Goal: Task Accomplishment & Management: Manage account settings

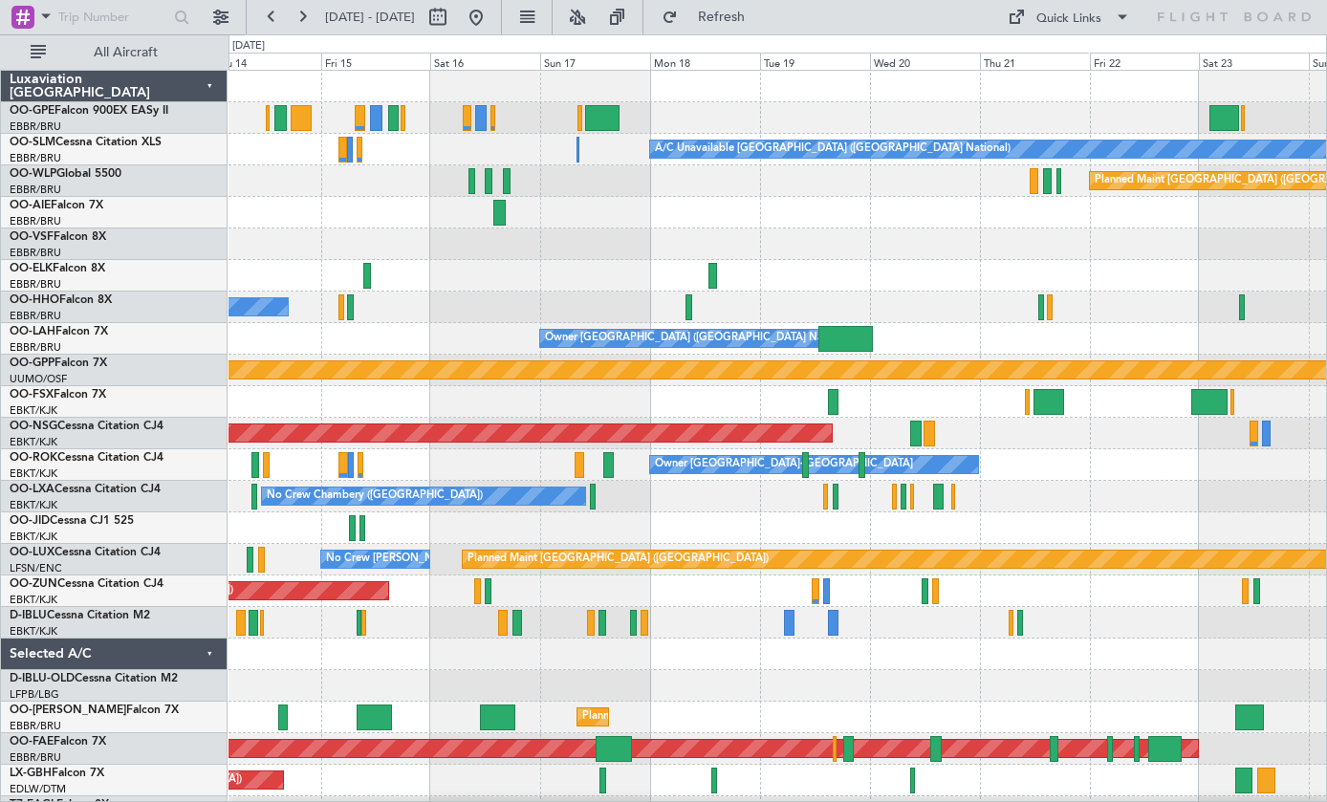
click at [1050, 401] on div at bounding box center [1049, 402] width 31 height 26
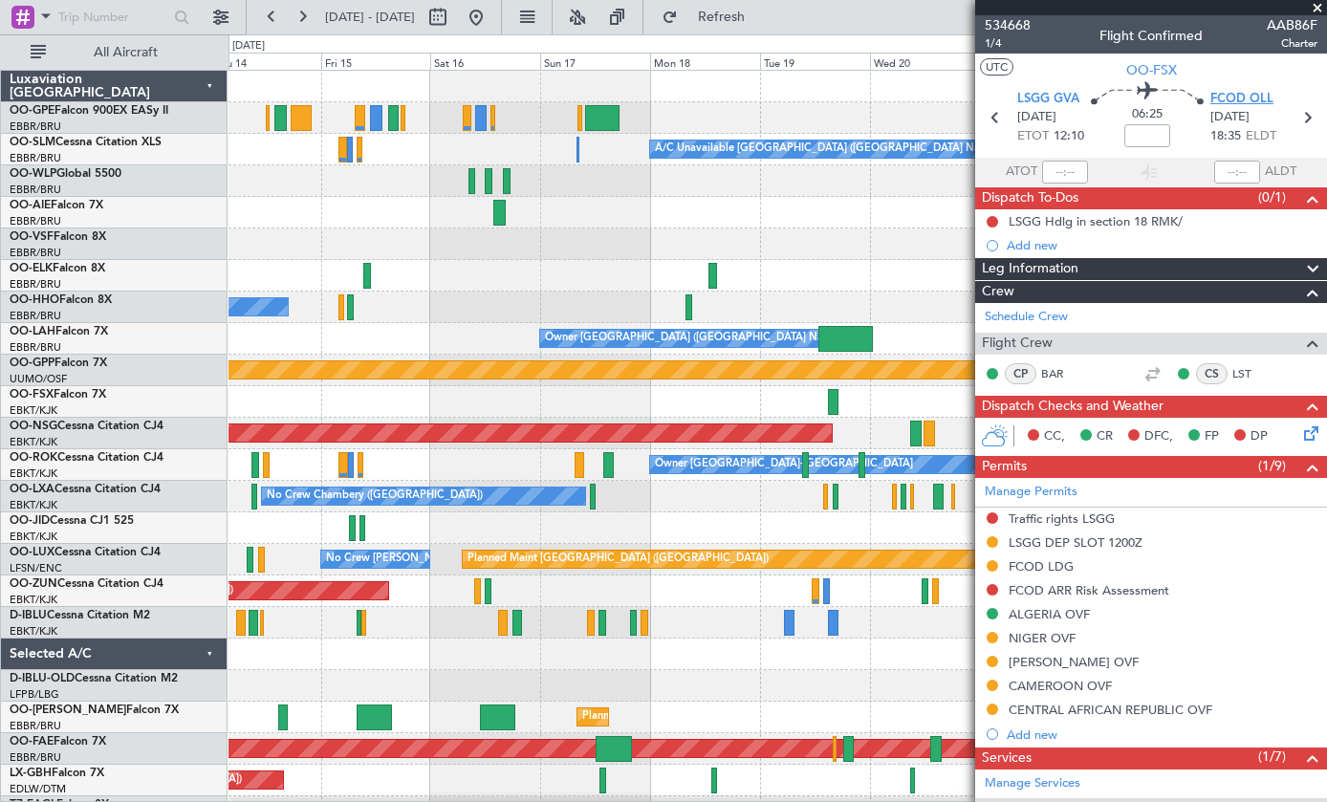
click at [1247, 96] on span "FCOD OLL" at bounding box center [1242, 99] width 63 height 19
click at [1321, 6] on span at bounding box center [1317, 8] width 19 height 17
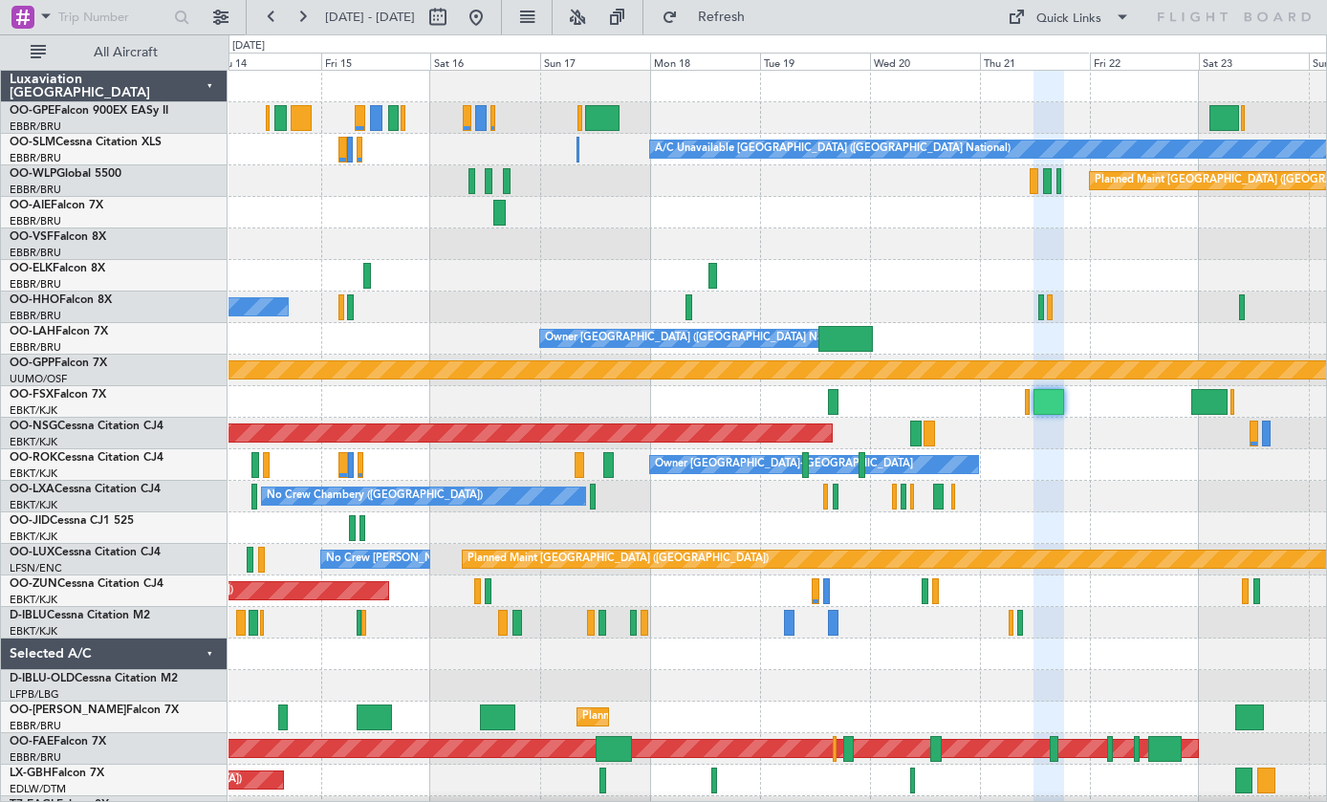
type input "0"
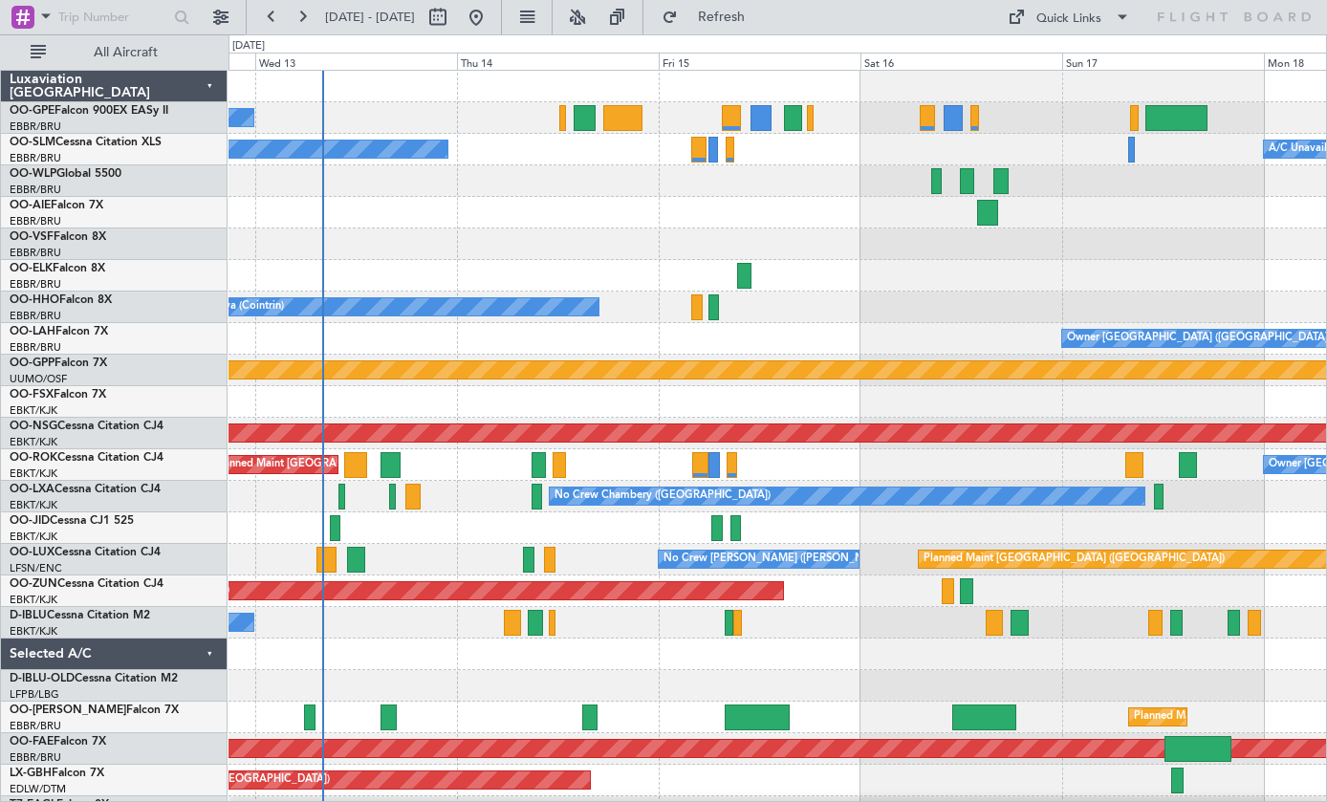
click at [334, 547] on div at bounding box center [327, 560] width 20 height 26
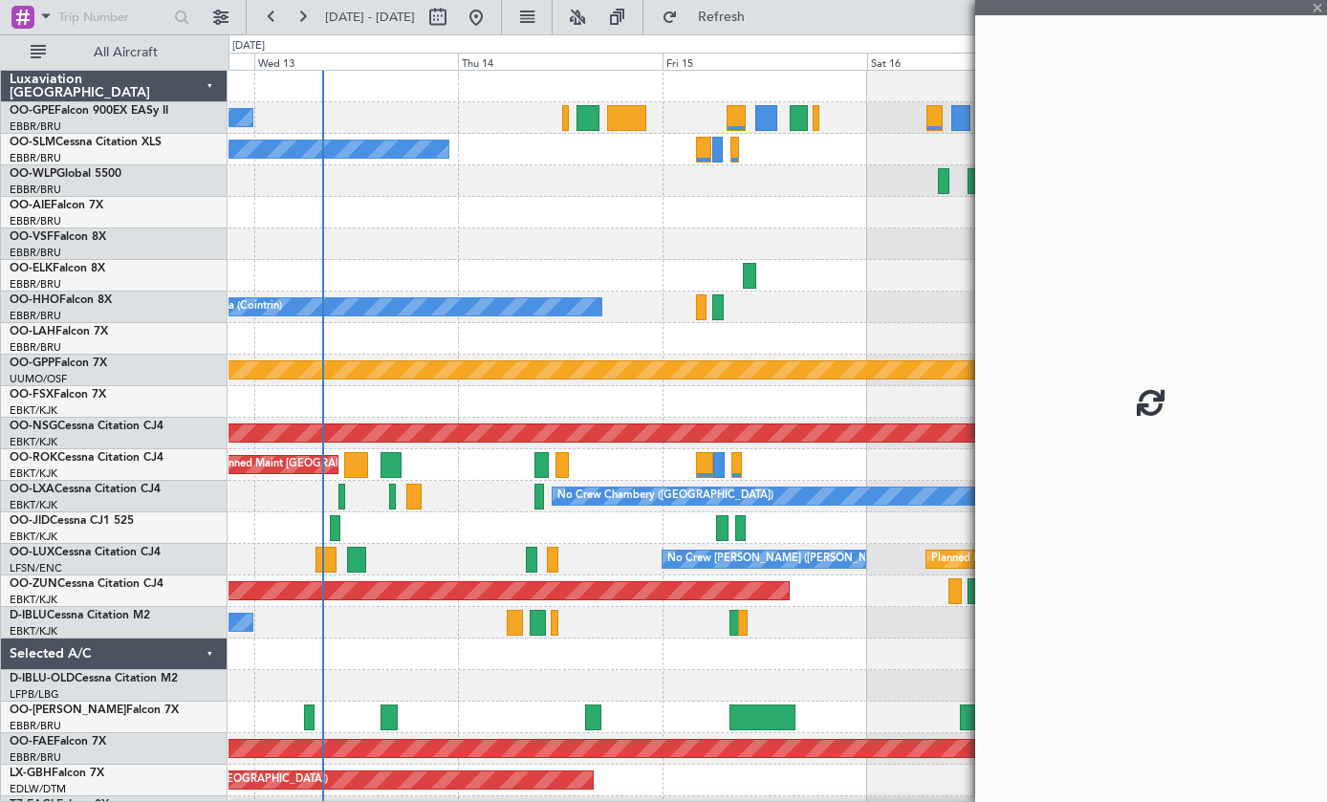
click at [329, 560] on div at bounding box center [326, 560] width 20 height 26
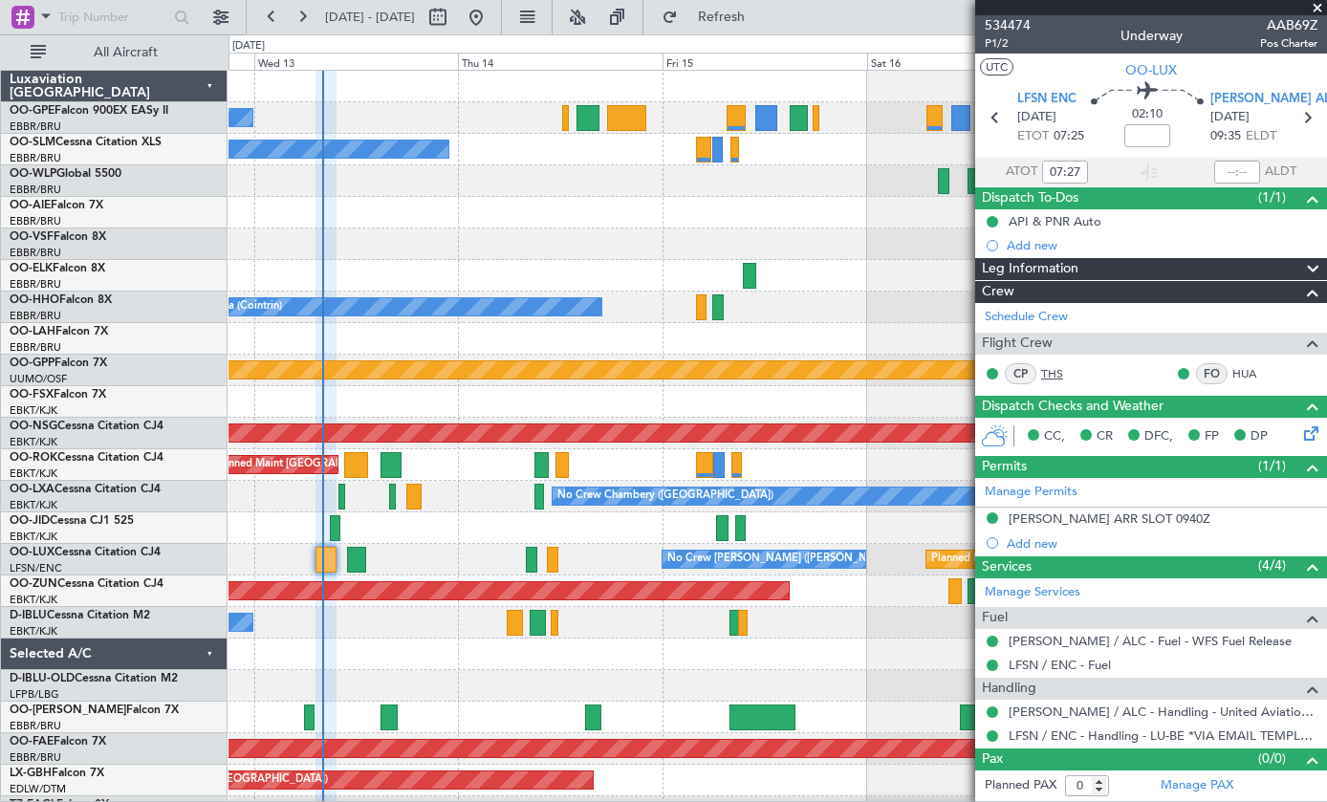
click at [1059, 370] on link "THS" at bounding box center [1062, 373] width 43 height 17
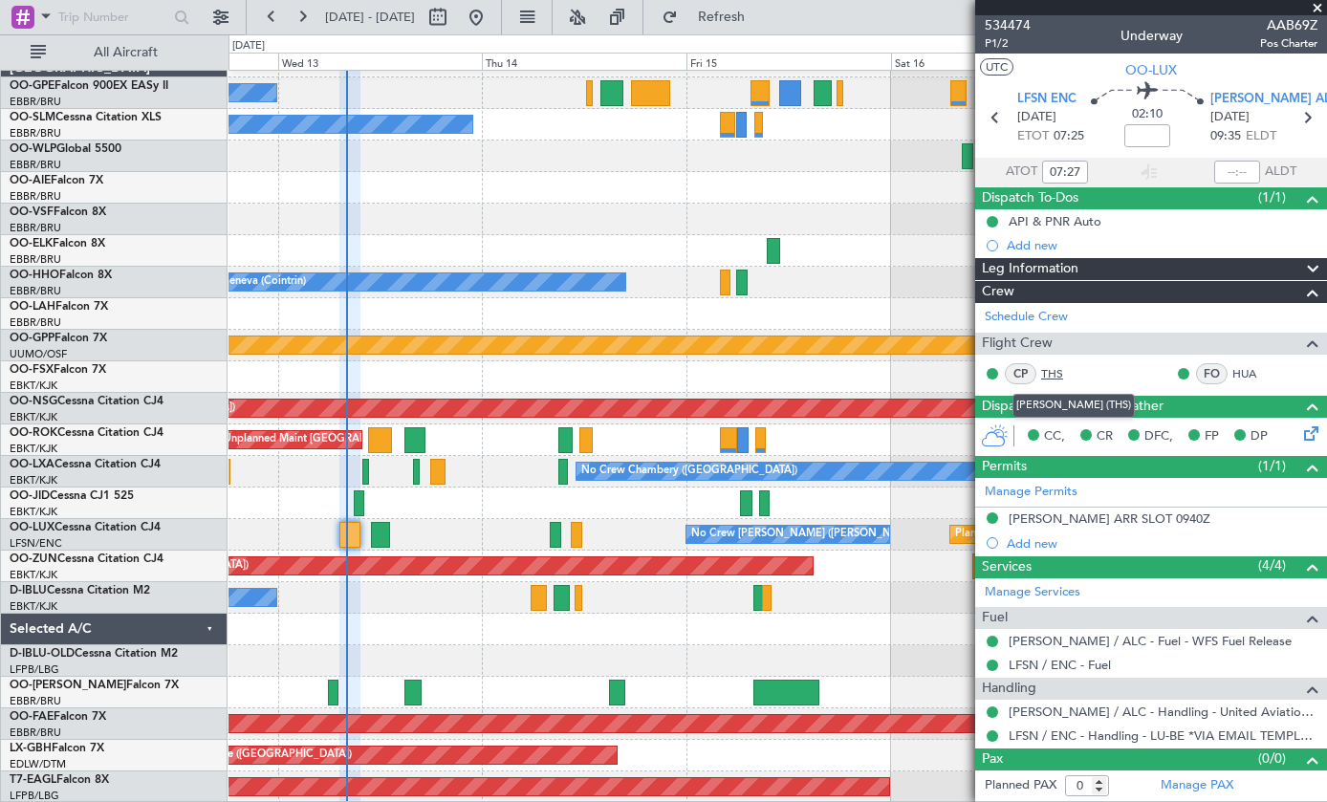
click at [358, 501] on div at bounding box center [359, 504] width 11 height 26
type input "2"
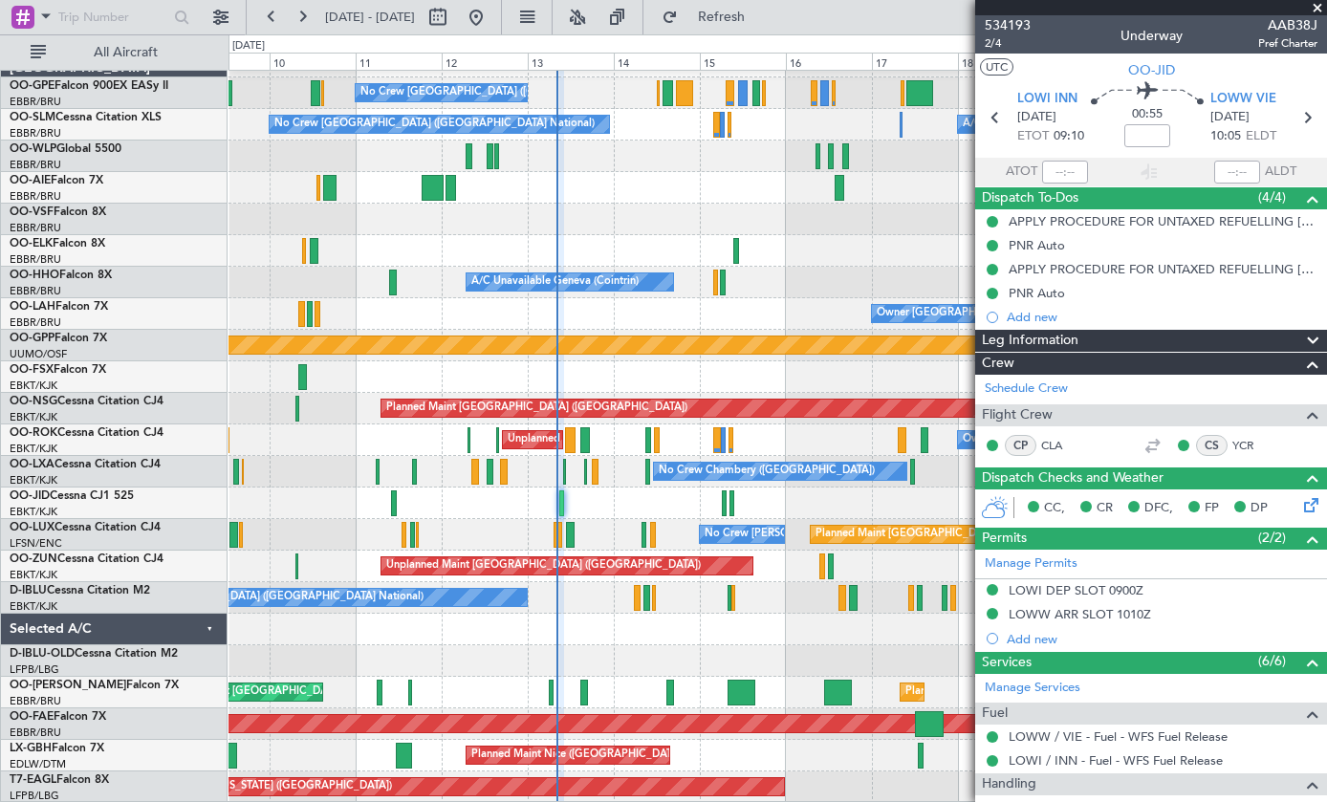
scroll to position [0, 0]
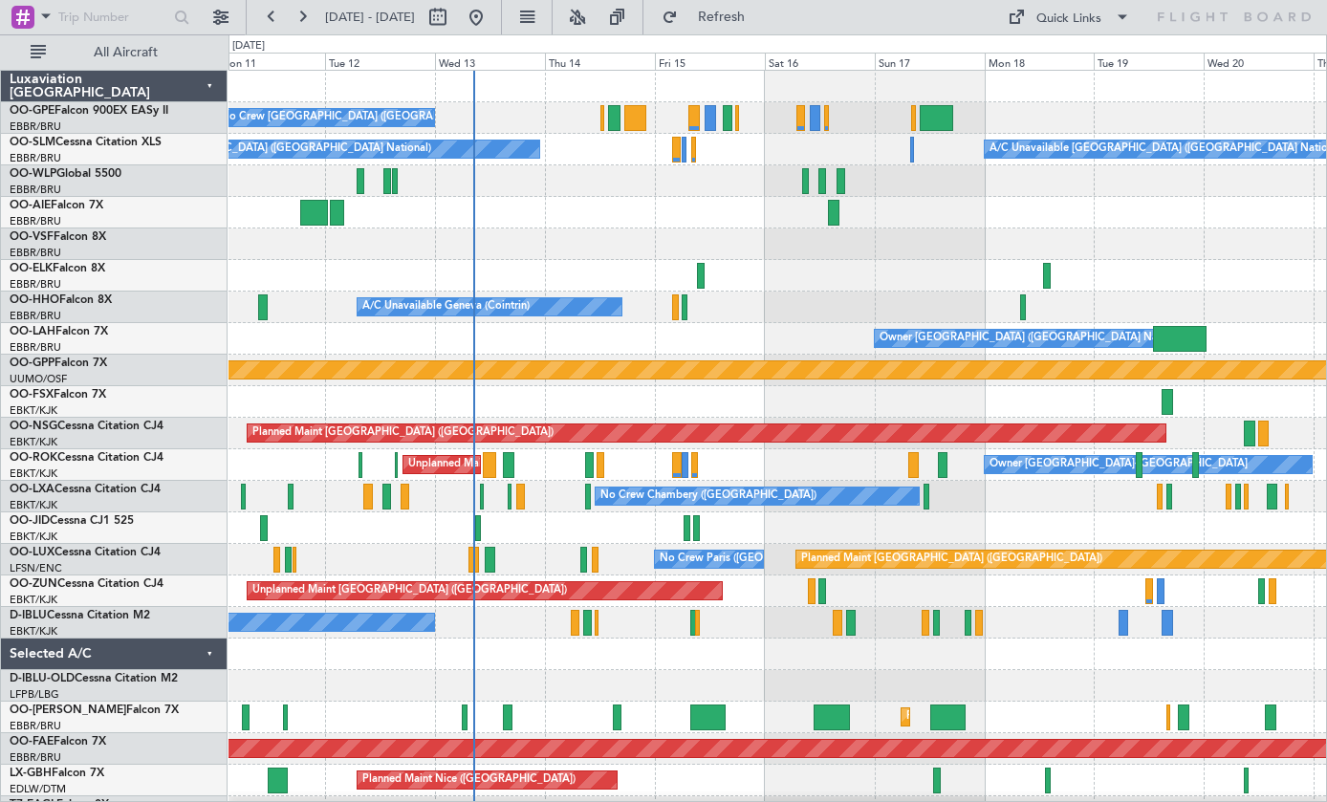
click at [490, 461] on div at bounding box center [489, 465] width 13 height 26
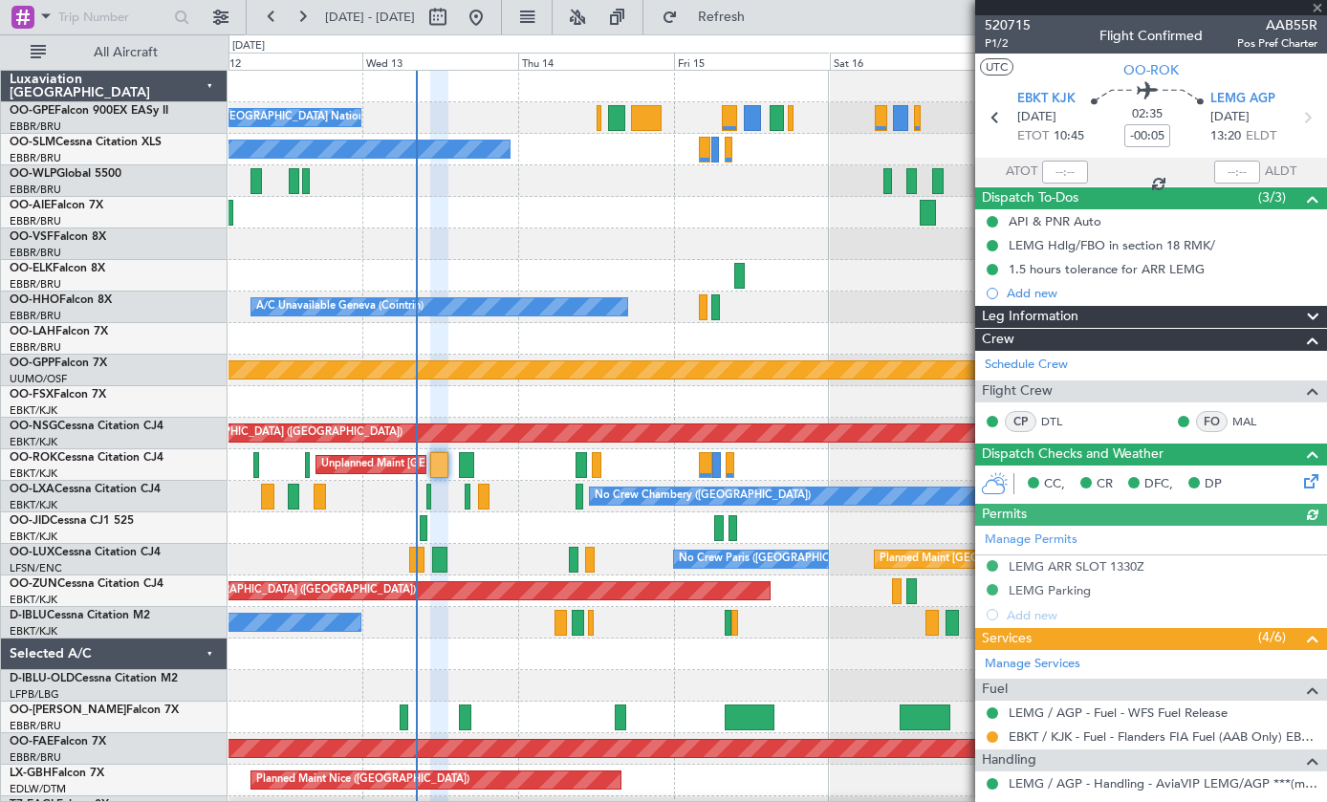
click at [606, 492] on div "No Crew Chambery ([GEOGRAPHIC_DATA])" at bounding box center [703, 496] width 216 height 29
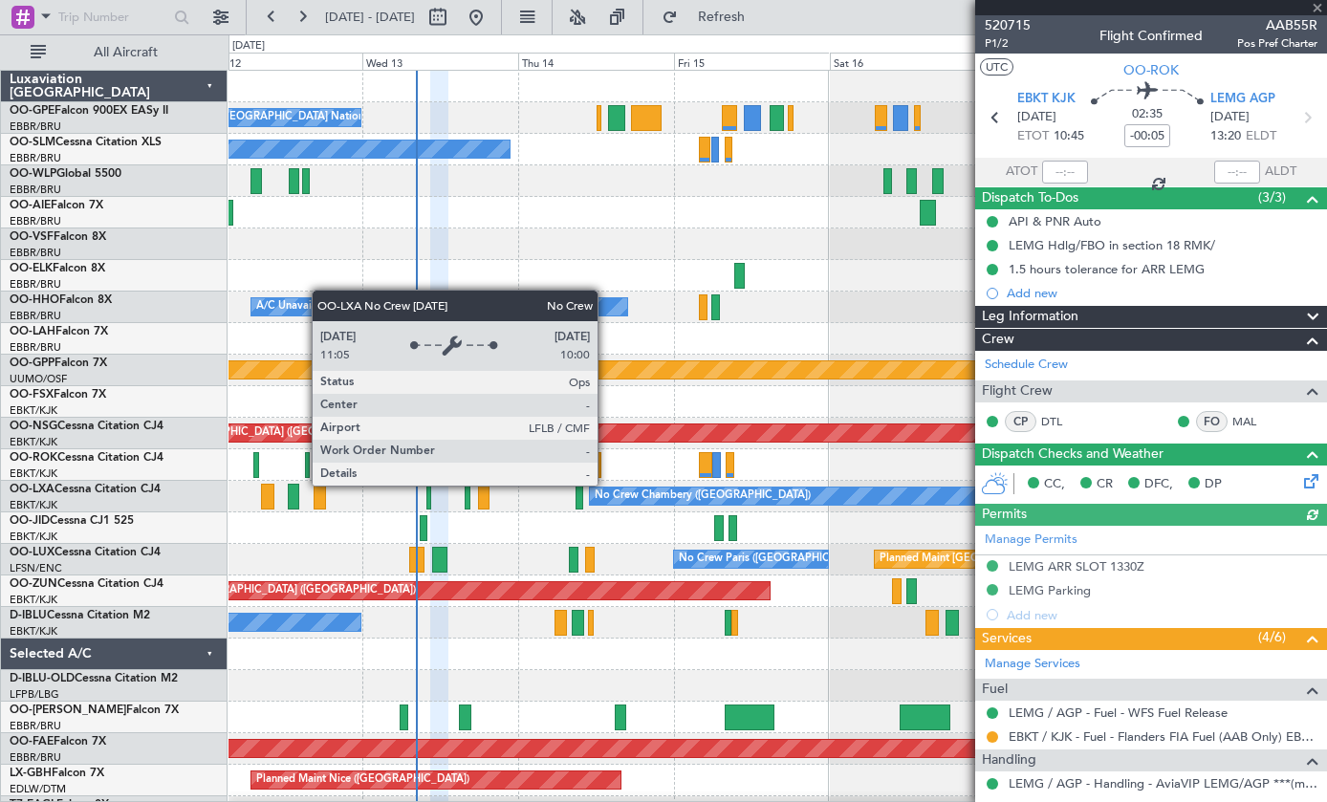
click at [526, 540] on div at bounding box center [778, 529] width 1098 height 32
click at [480, 530] on div at bounding box center [778, 529] width 1098 height 32
click at [500, 535] on div at bounding box center [778, 529] width 1098 height 32
click at [754, 382] on div "Grounded [PERSON_NAME]" at bounding box center [778, 371] width 1098 height 32
click at [847, 286] on div at bounding box center [778, 276] width 1098 height 32
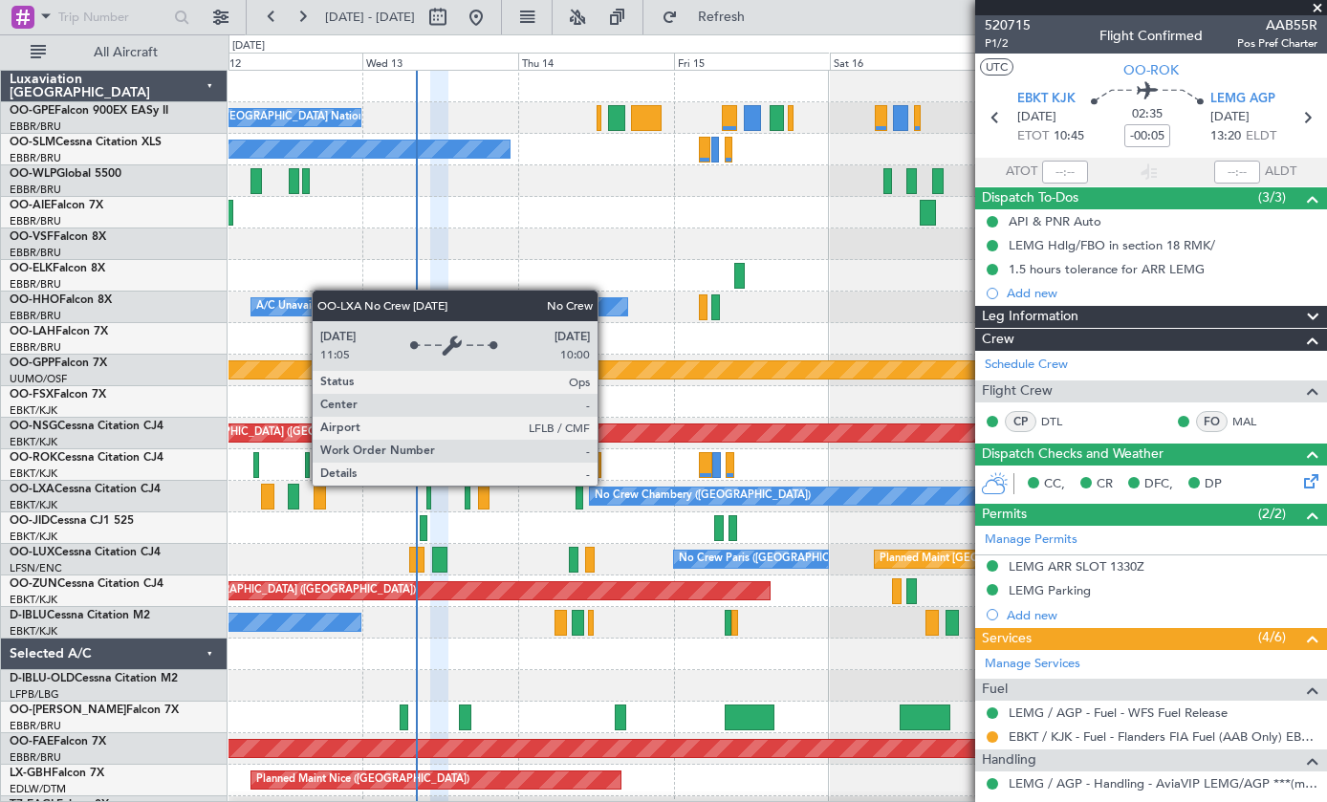
click at [838, 273] on div at bounding box center [778, 276] width 1098 height 32
click at [1315, 5] on span at bounding box center [1317, 8] width 19 height 17
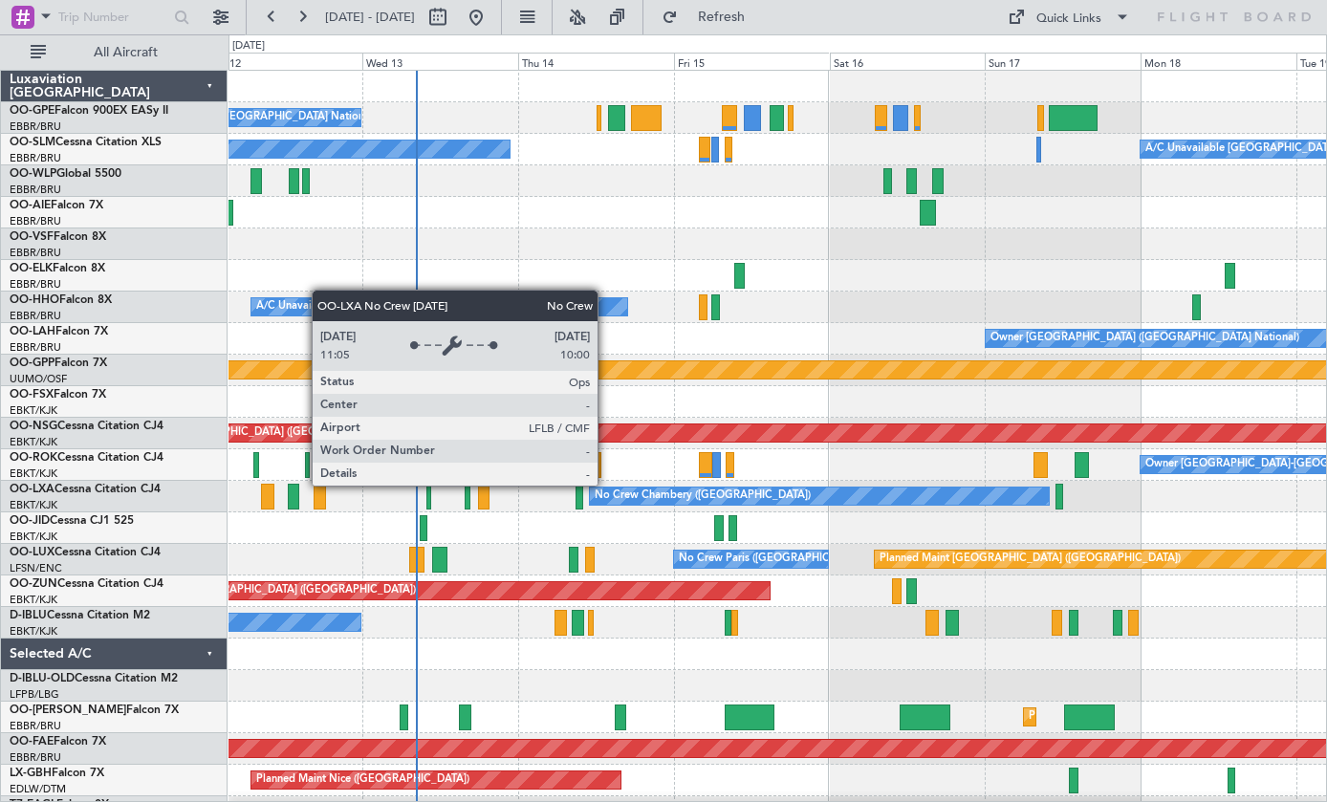
click at [430, 512] on div "No Crew Chambery ([GEOGRAPHIC_DATA])" at bounding box center [778, 497] width 1098 height 32
click at [483, 506] on div at bounding box center [483, 497] width 11 height 26
click at [487, 503] on div at bounding box center [483, 497] width 11 height 26
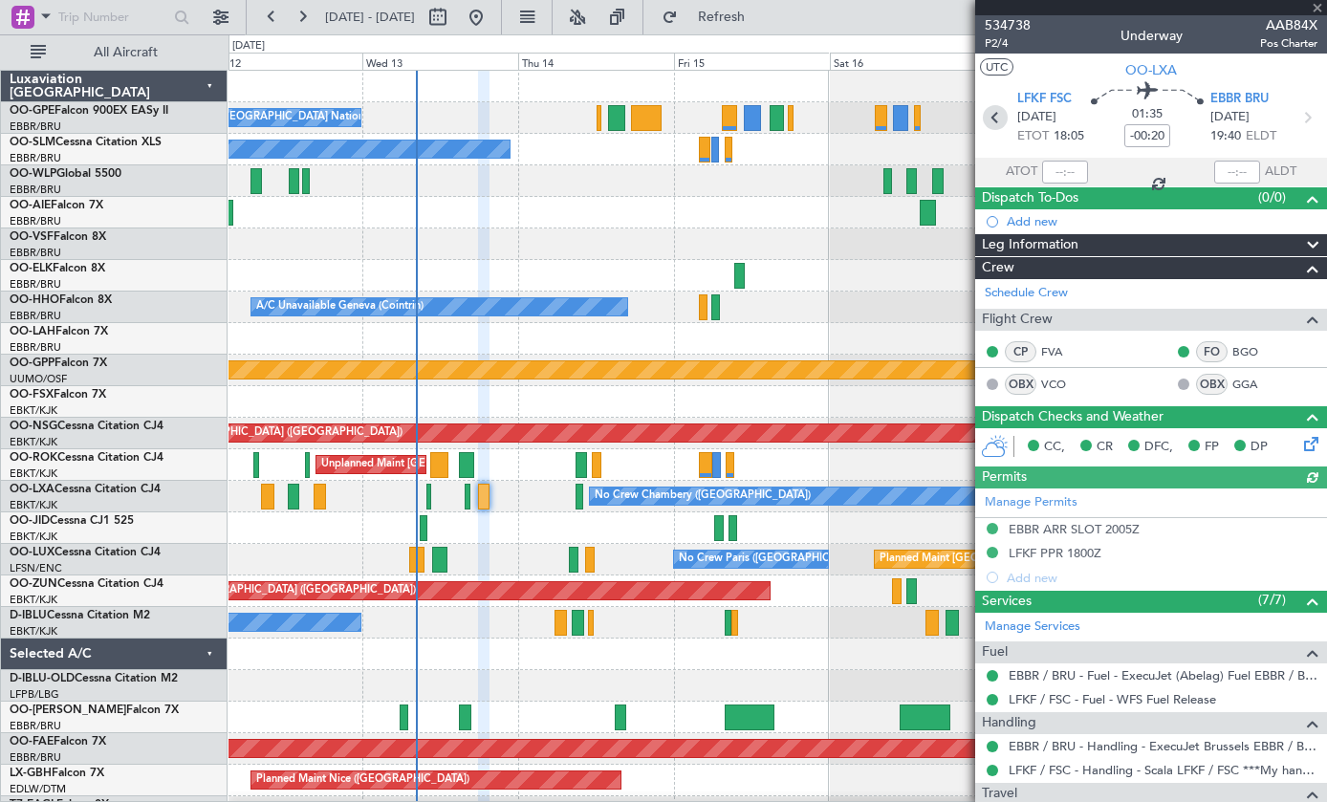
click at [998, 120] on icon at bounding box center [995, 117] width 25 height 25
type input "-00:10"
type input "4"
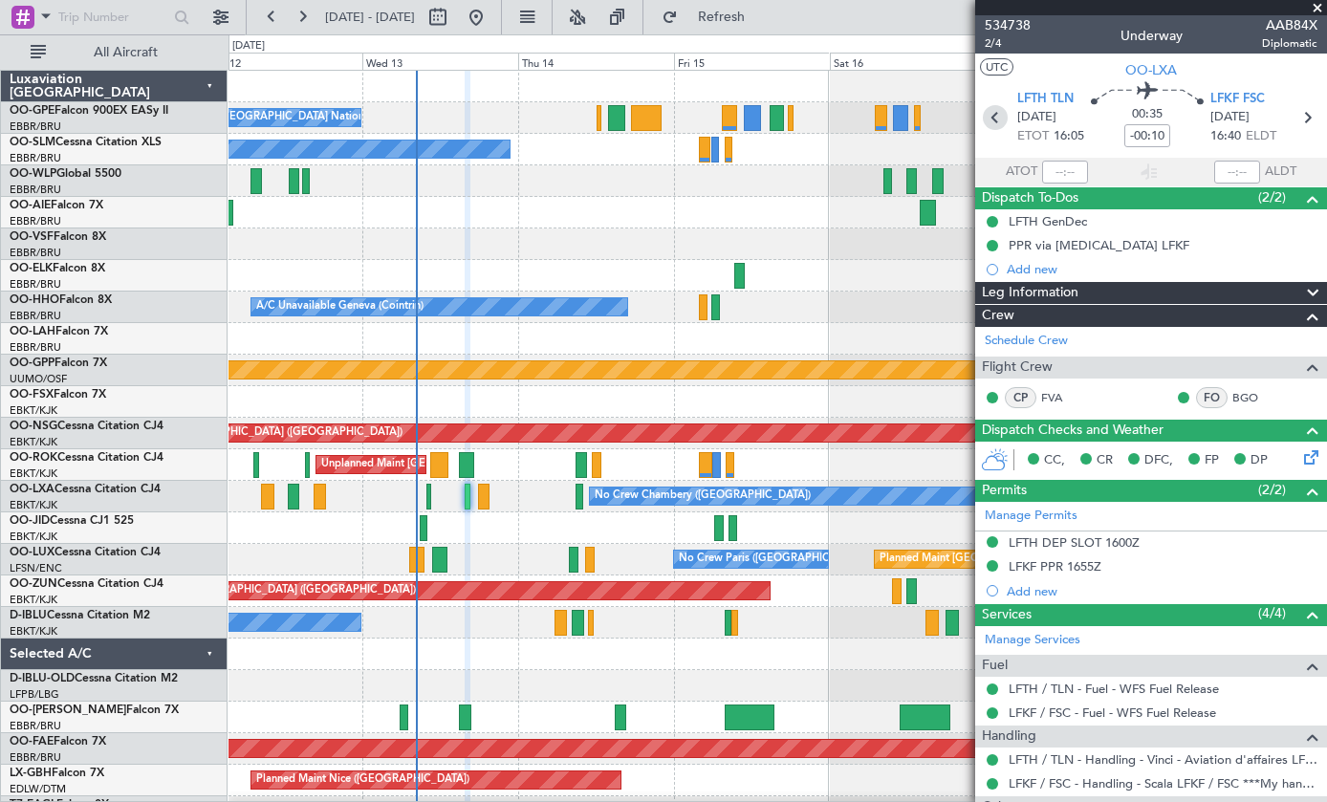
click at [999, 120] on icon at bounding box center [995, 117] width 25 height 25
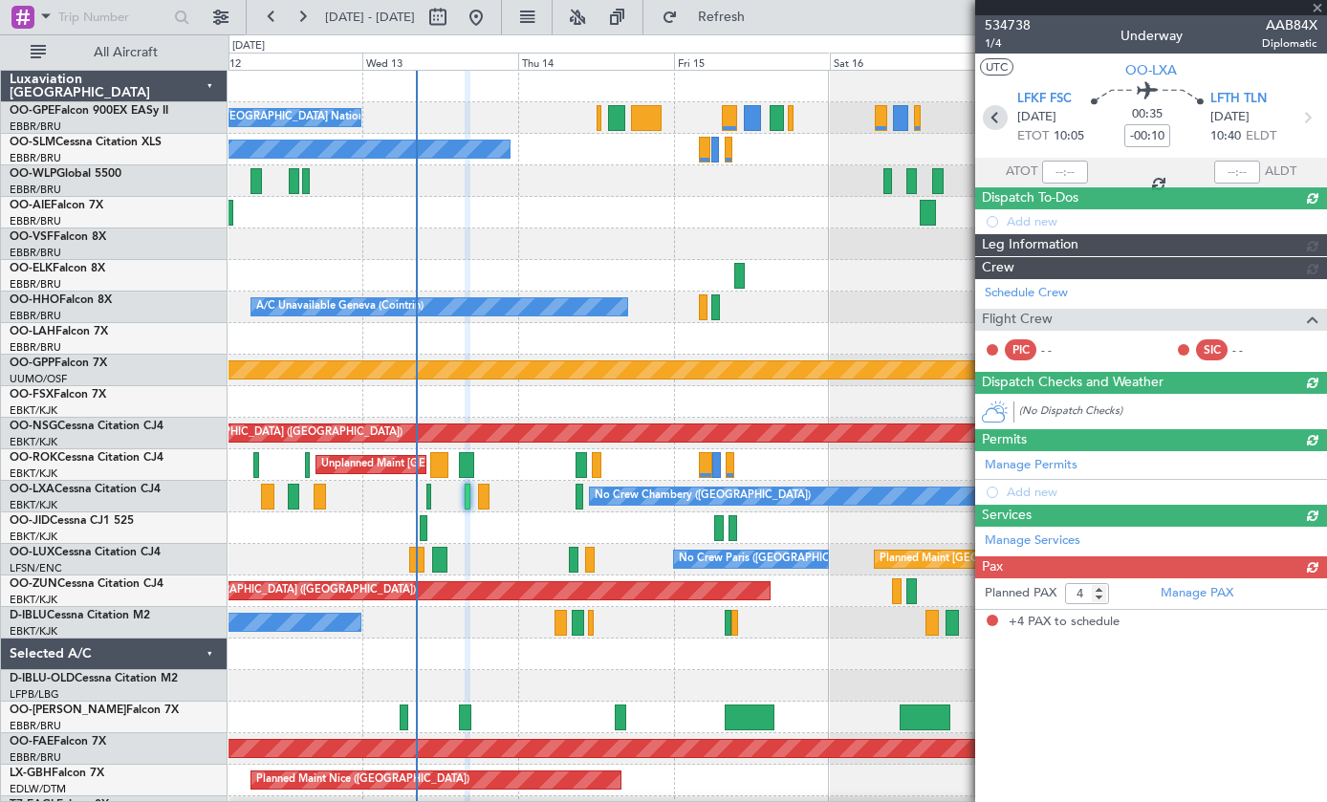
type input "+00:05"
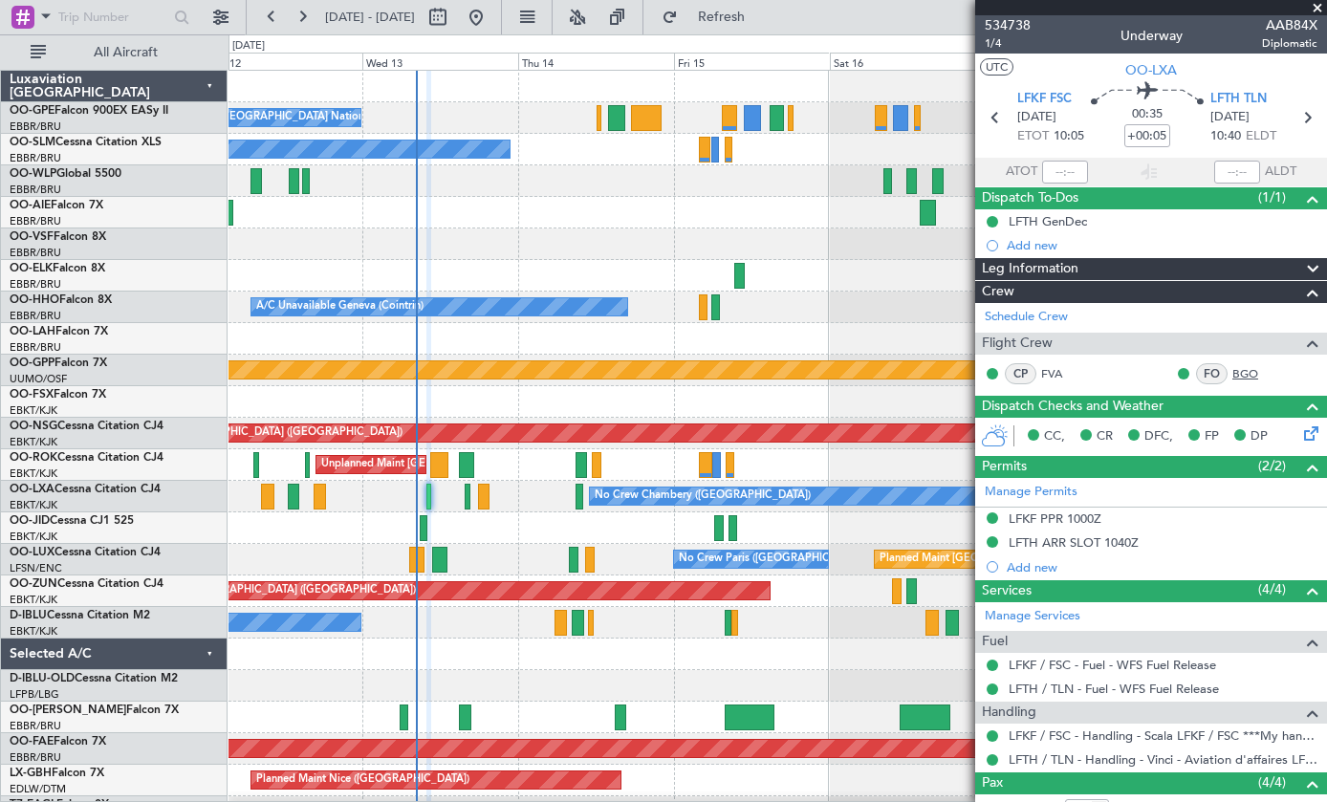
click at [1235, 374] on link "BGO" at bounding box center [1254, 373] width 43 height 17
